Goal: Task Accomplishment & Management: Manage account settings

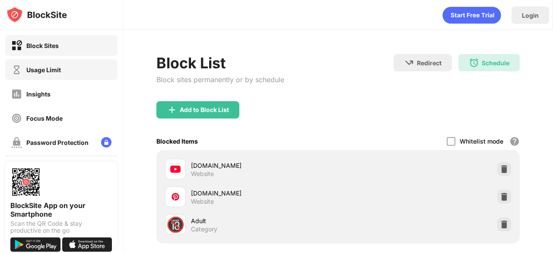
click at [35, 68] on div "Usage Limit" at bounding box center [43, 69] width 35 height 7
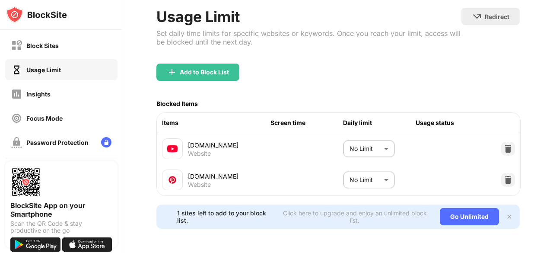
scroll to position [54, 0]
click at [380, 141] on body "Block Sites Usage Limit Insights Focus Mode Password Protection Custom Block Pa…" at bounding box center [276, 126] width 553 height 253
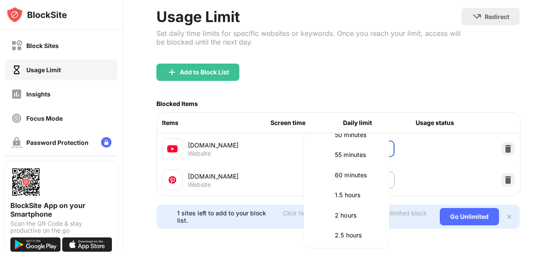
scroll to position [0, 0]
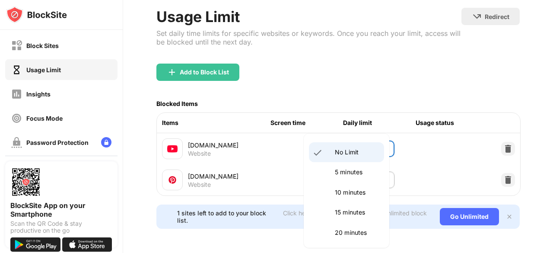
click at [390, 233] on div at bounding box center [276, 126] width 553 height 253
click at [352, 138] on body "Block Sites Usage Limit Insights Focus Mode Password Protection Custom Block Pa…" at bounding box center [276, 126] width 553 height 253
click at [348, 166] on li "5 minutes" at bounding box center [346, 172] width 75 height 20
type input "*"
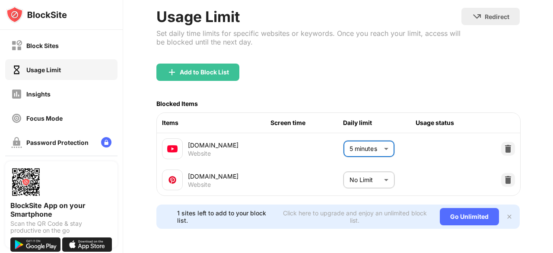
click at [501, 142] on div at bounding box center [508, 149] width 14 height 14
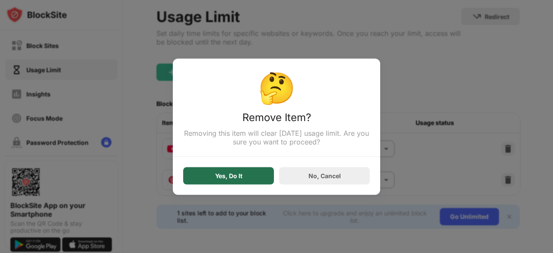
click at [240, 175] on div "Yes, Do It" at bounding box center [228, 175] width 27 height 7
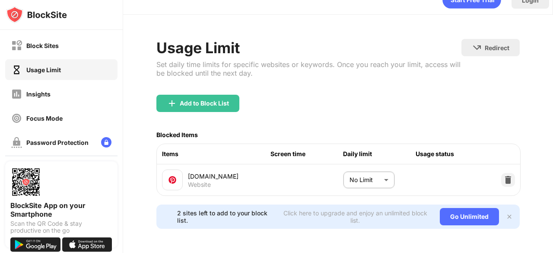
scroll to position [24, 0]
click at [504, 175] on img at bounding box center [508, 179] width 9 height 9
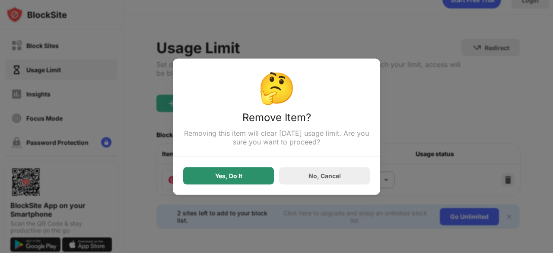
click at [228, 174] on div "Yes, Do It" at bounding box center [228, 175] width 27 height 7
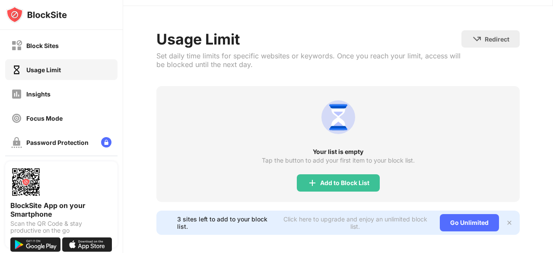
scroll to position [35, 0]
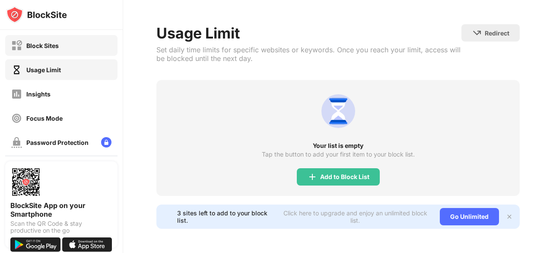
click at [61, 44] on div "Block Sites" at bounding box center [61, 45] width 112 height 21
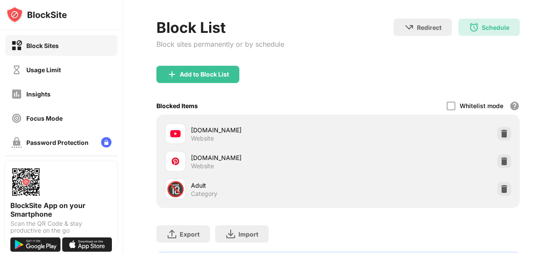
click at [211, 137] on div "Website" at bounding box center [202, 138] width 23 height 8
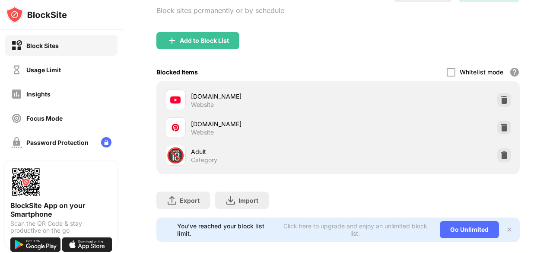
scroll to position [70, 0]
click at [206, 99] on div "[DOMAIN_NAME]" at bounding box center [264, 95] width 147 height 9
click at [500, 96] on img at bounding box center [504, 99] width 9 height 9
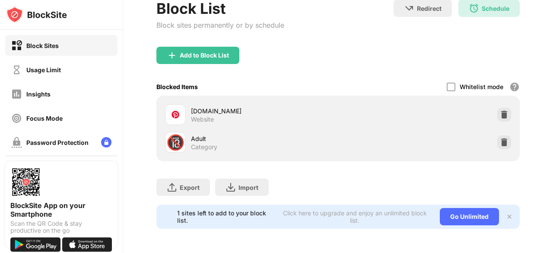
scroll to position [61, 0]
click at [500, 110] on img at bounding box center [504, 114] width 9 height 9
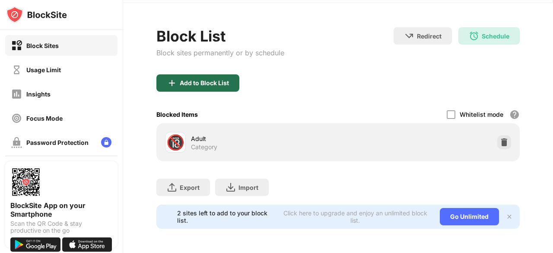
click at [196, 81] on div "Add to Block List" at bounding box center [197, 82] width 83 height 17
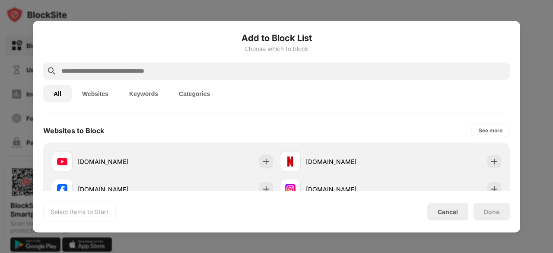
scroll to position [146, 0]
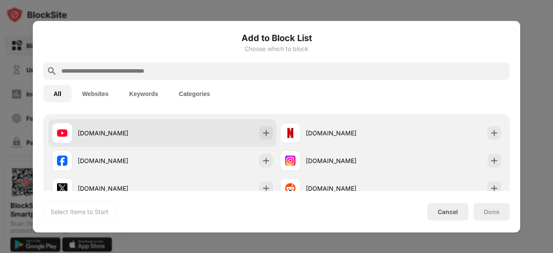
click at [156, 126] on div "[DOMAIN_NAME]" at bounding box center [107, 132] width 111 height 21
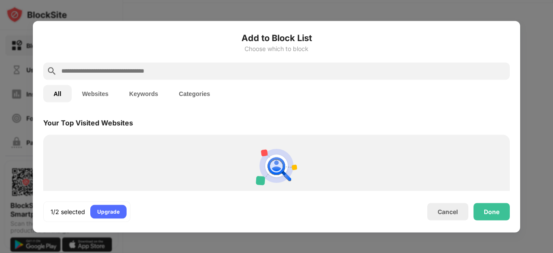
scroll to position [238, 0]
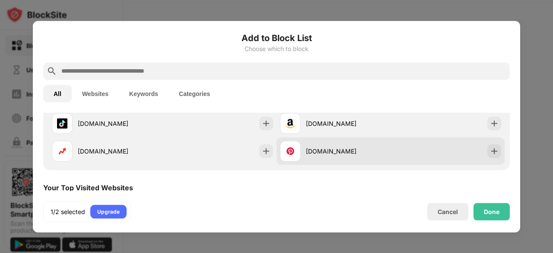
click at [337, 153] on div "[DOMAIN_NAME]" at bounding box center [348, 151] width 85 height 9
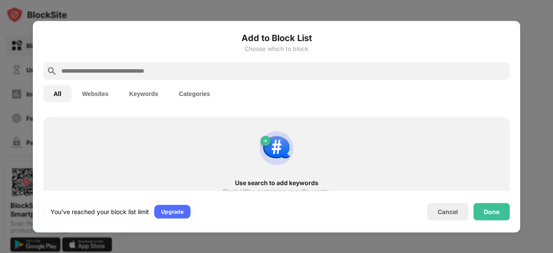
scroll to position [469, 0]
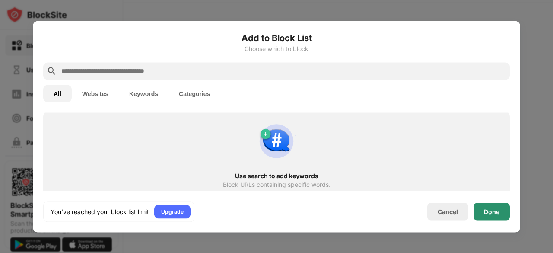
click at [493, 213] on div "Done" at bounding box center [492, 211] width 16 height 7
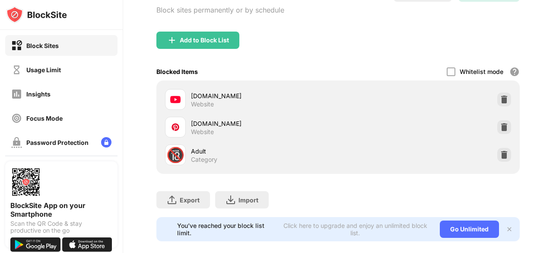
scroll to position [0, 0]
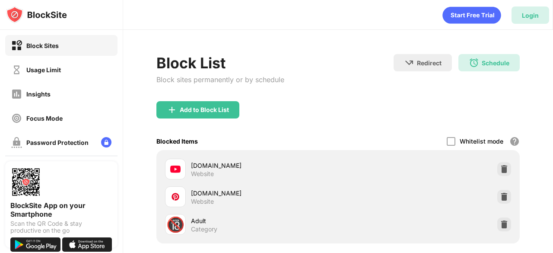
click at [520, 19] on div "Login" at bounding box center [531, 14] width 38 height 17
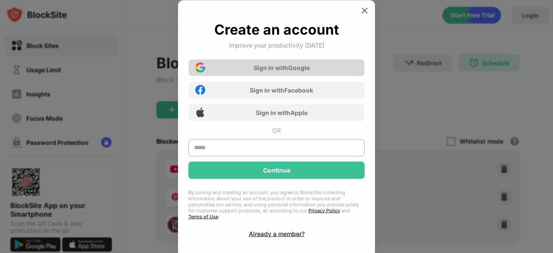
click at [322, 68] on div "Sign in with Google" at bounding box center [276, 67] width 176 height 17
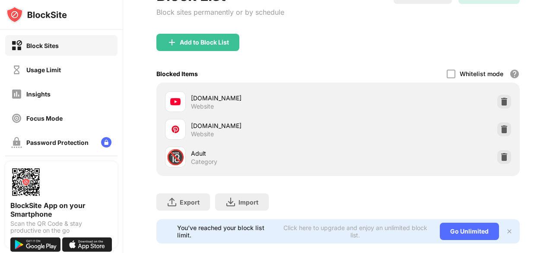
scroll to position [88, 0]
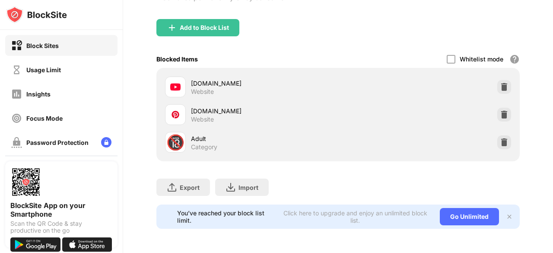
click at [502, 214] on div "You’ve reached your block list limit. Click here to upgrade and enjoy an unlimi…" at bounding box center [338, 216] width 364 height 24
click at [73, 64] on div "Usage Limit" at bounding box center [61, 69] width 112 height 21
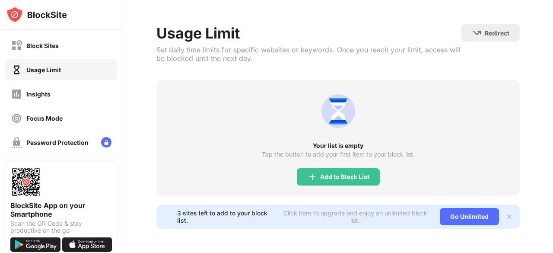
scroll to position [35, 0]
click at [320, 173] on div "Add to Block List" at bounding box center [344, 176] width 49 height 7
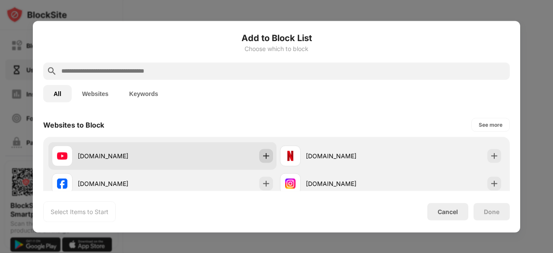
click at [265, 157] on img at bounding box center [266, 155] width 9 height 9
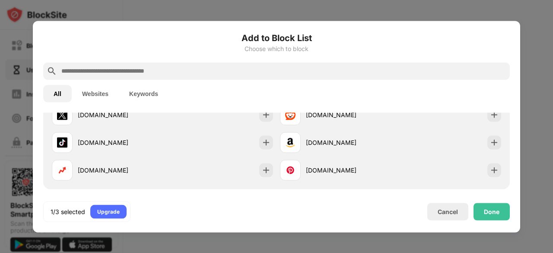
scroll to position [96, 0]
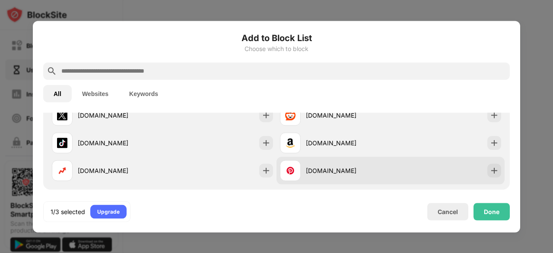
click at [352, 173] on div "[DOMAIN_NAME]" at bounding box center [348, 170] width 85 height 9
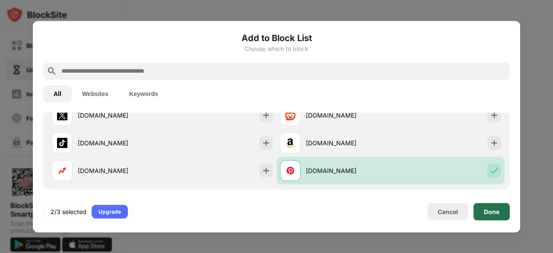
click at [483, 212] on div "Done" at bounding box center [492, 211] width 36 height 17
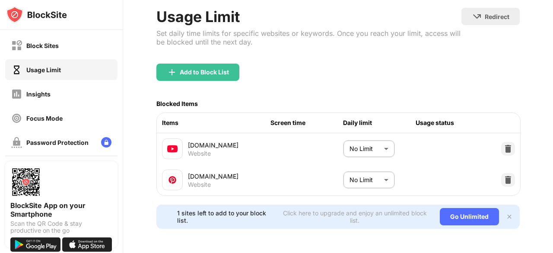
click at [361, 138] on body "Block Sites Usage Limit Insights Focus Mode Password Protection Custom Block Pa…" at bounding box center [276, 126] width 553 height 253
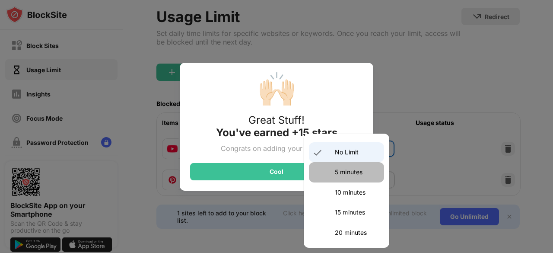
click at [348, 173] on p "5 minutes" at bounding box center [357, 172] width 44 height 10
type input "*"
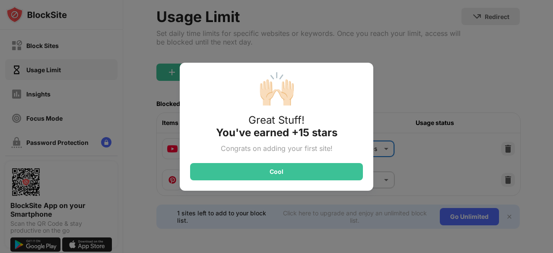
click at [296, 176] on div "Cool" at bounding box center [276, 171] width 173 height 17
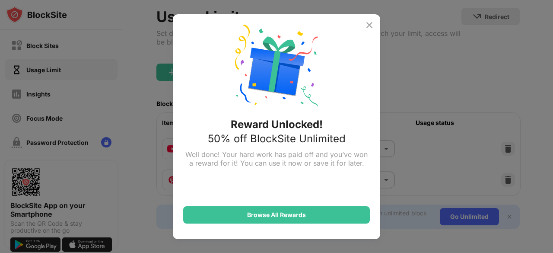
click at [370, 30] on div "Reward Unlocked! 50% off BlockSite Unlimited Well done! Your hard work has paid…" at bounding box center [276, 126] width 207 height 225
click at [369, 28] on img at bounding box center [369, 25] width 10 height 10
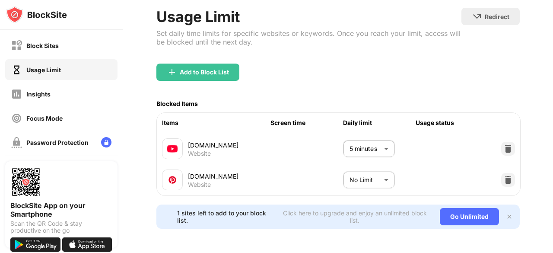
click at [348, 170] on body "Block Sites Usage Limit Insights Focus Mode Password Protection Custom Block Pa…" at bounding box center [276, 126] width 553 height 253
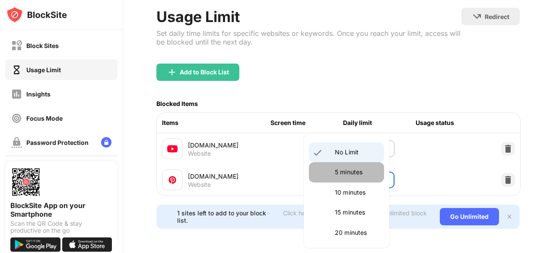
click at [348, 170] on p "5 minutes" at bounding box center [357, 172] width 44 height 10
type input "*"
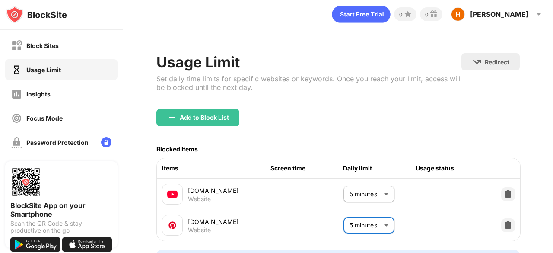
scroll to position [0, 0]
